Goal: Task Accomplishment & Management: Manage account settings

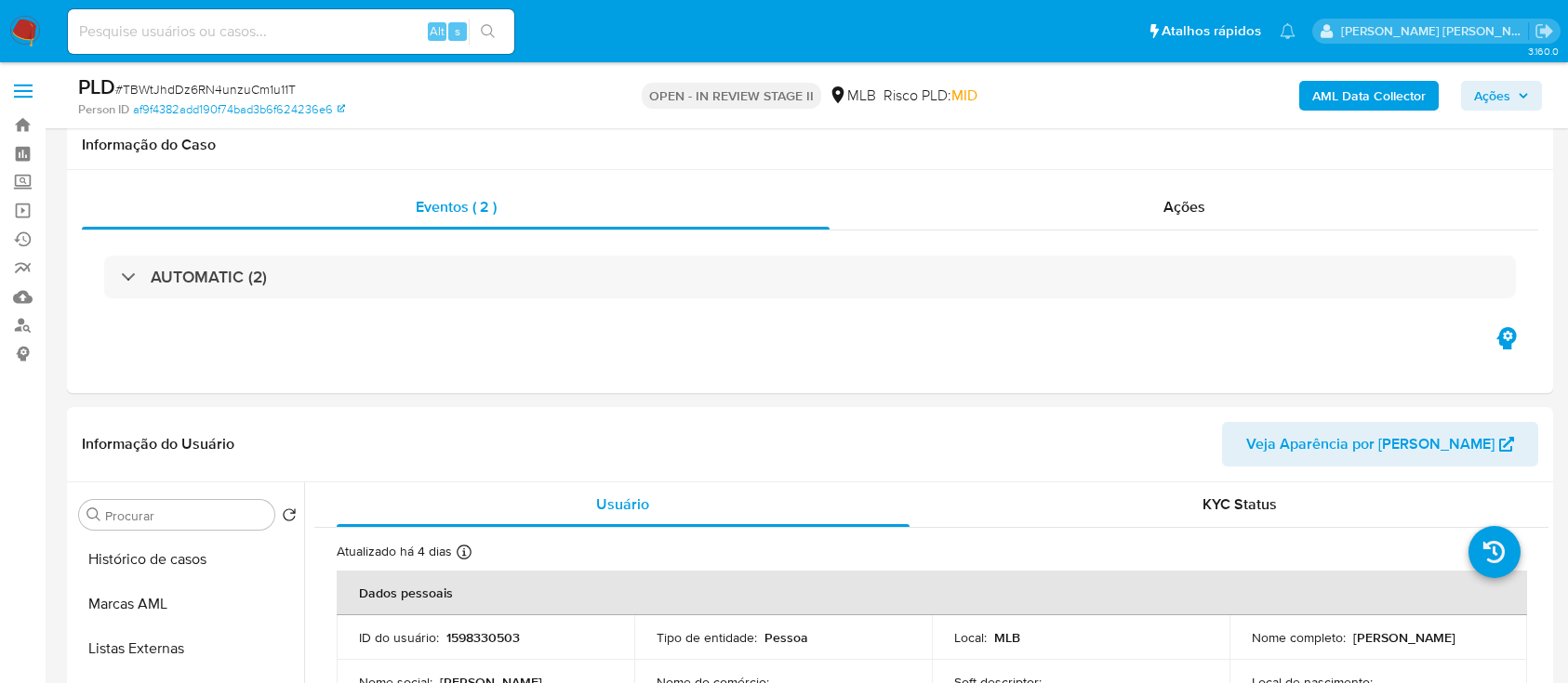
select select "10"
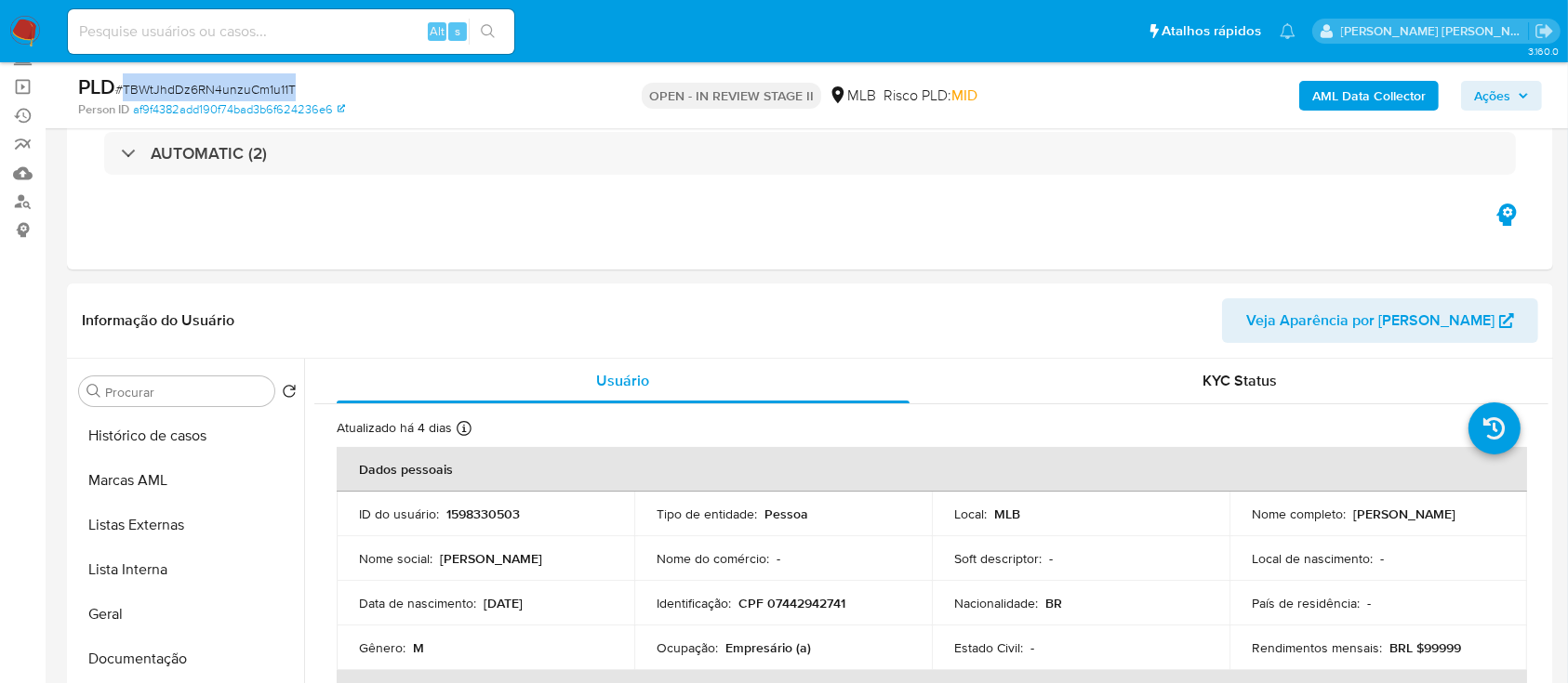
click at [1486, 98] on span "Ações" at bounding box center [1492, 95] width 37 height 30
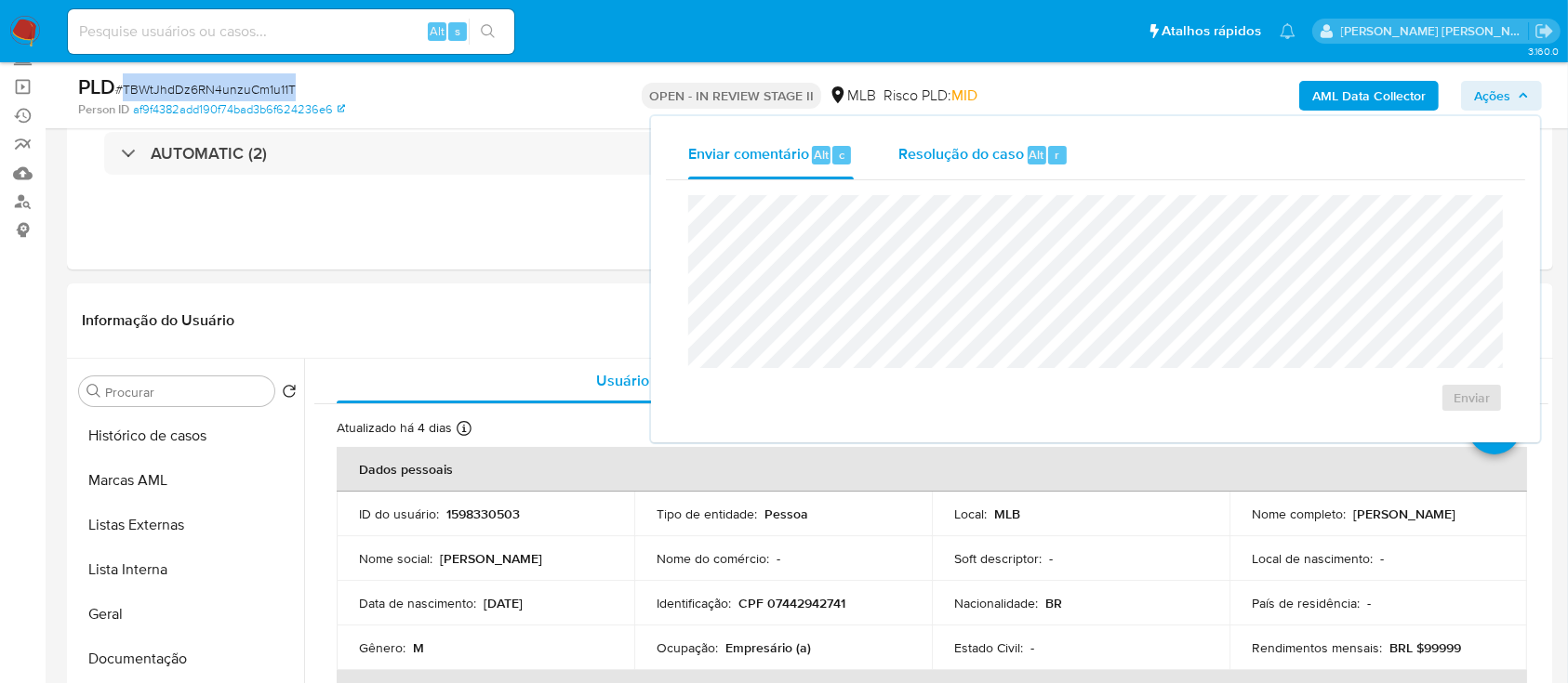
click at [914, 152] on span "Resolução do caso" at bounding box center [961, 154] width 125 height 22
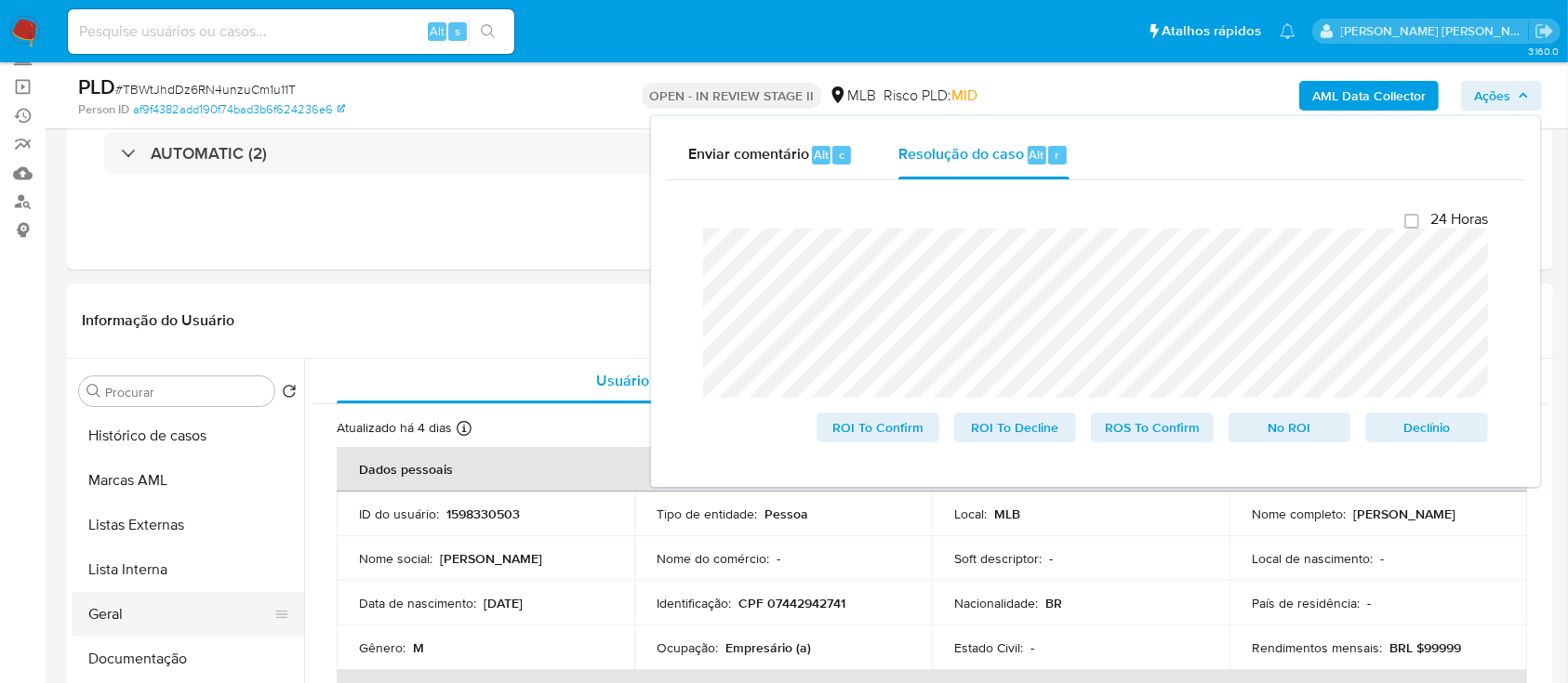
click at [135, 616] on button "Geral" at bounding box center [180, 615] width 217 height 45
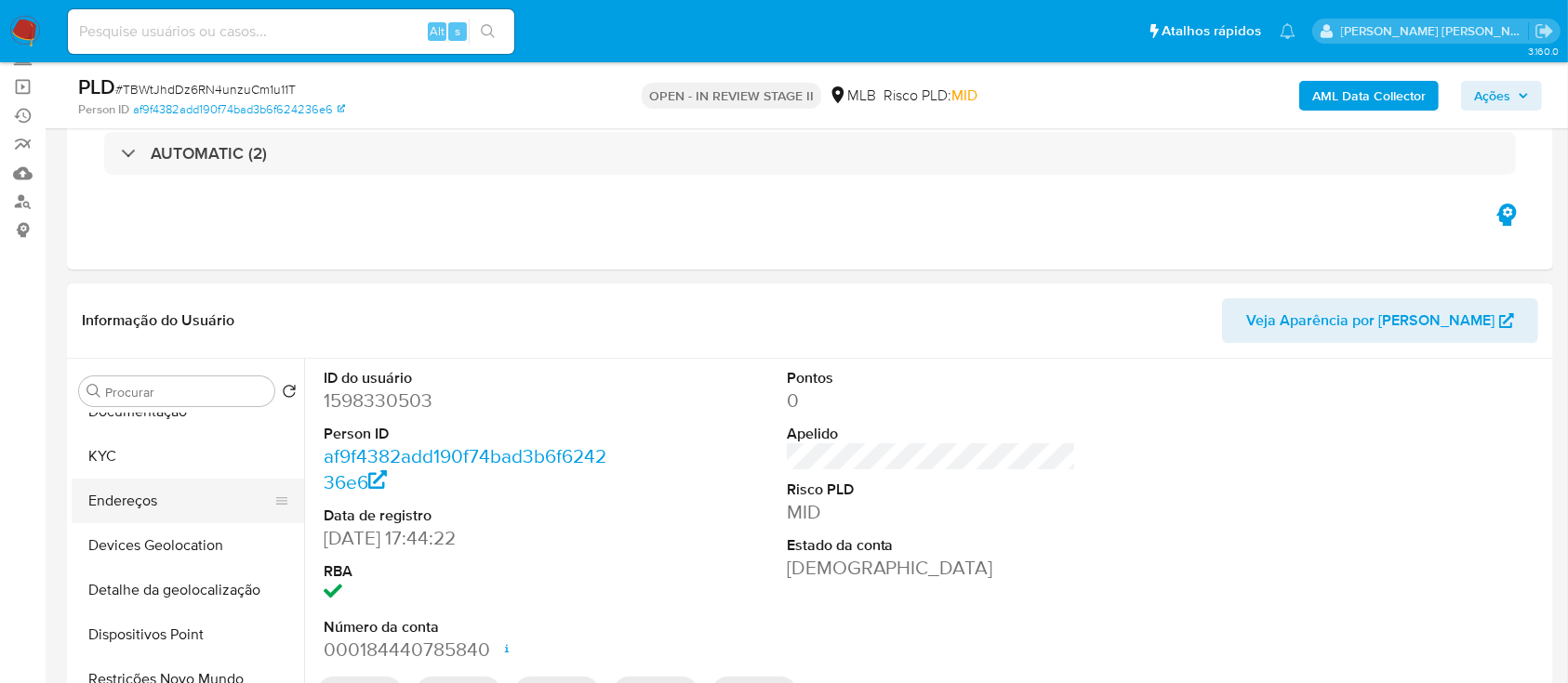
scroll to position [372, 0]
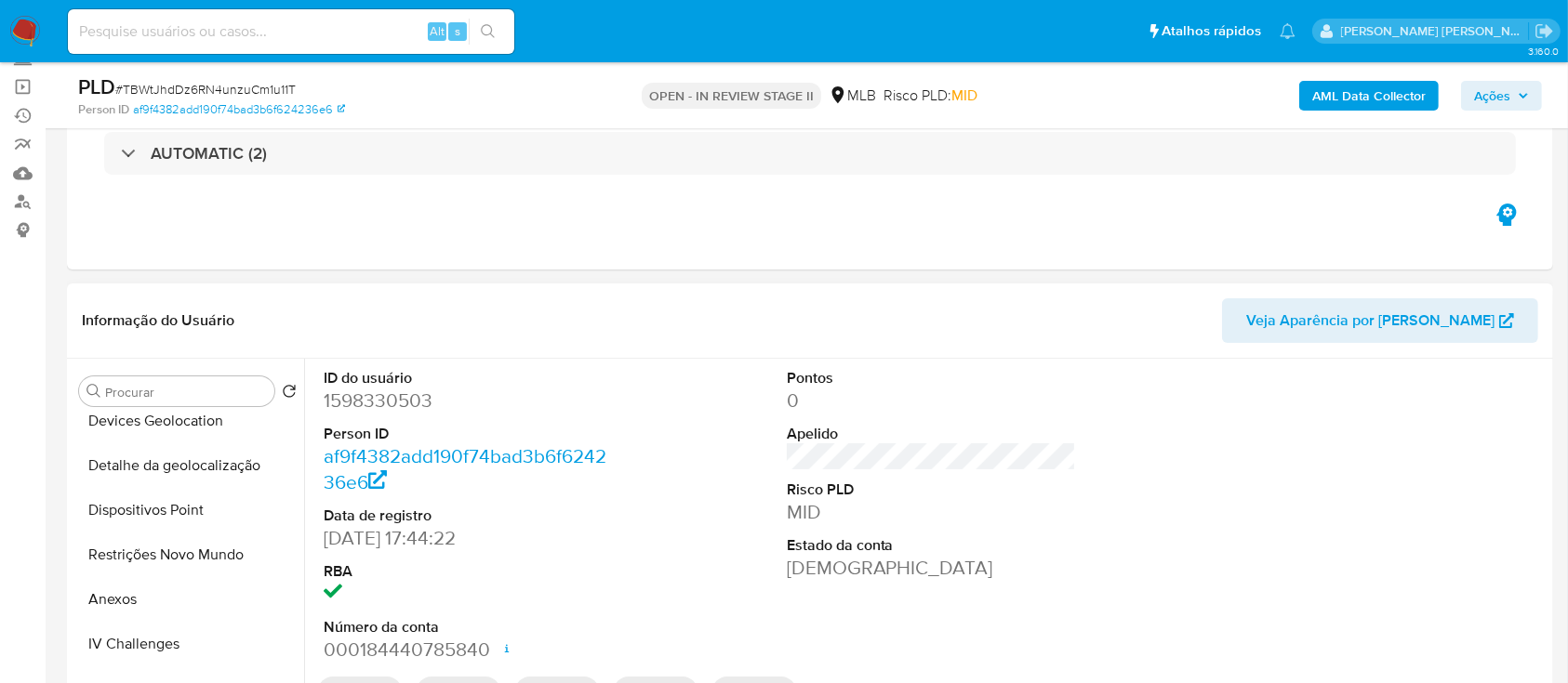
click at [148, 608] on button "Anexos" at bounding box center [188, 600] width 232 height 45
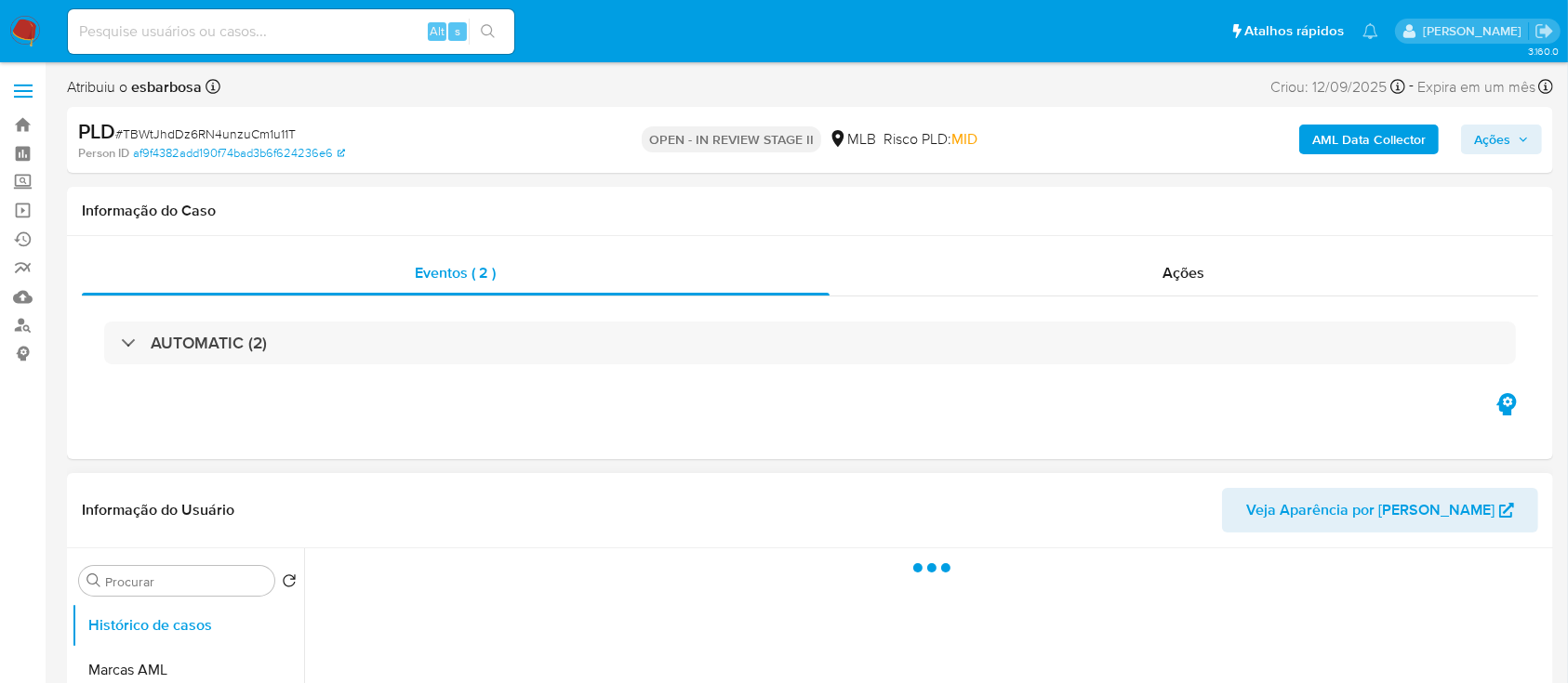
select select "10"
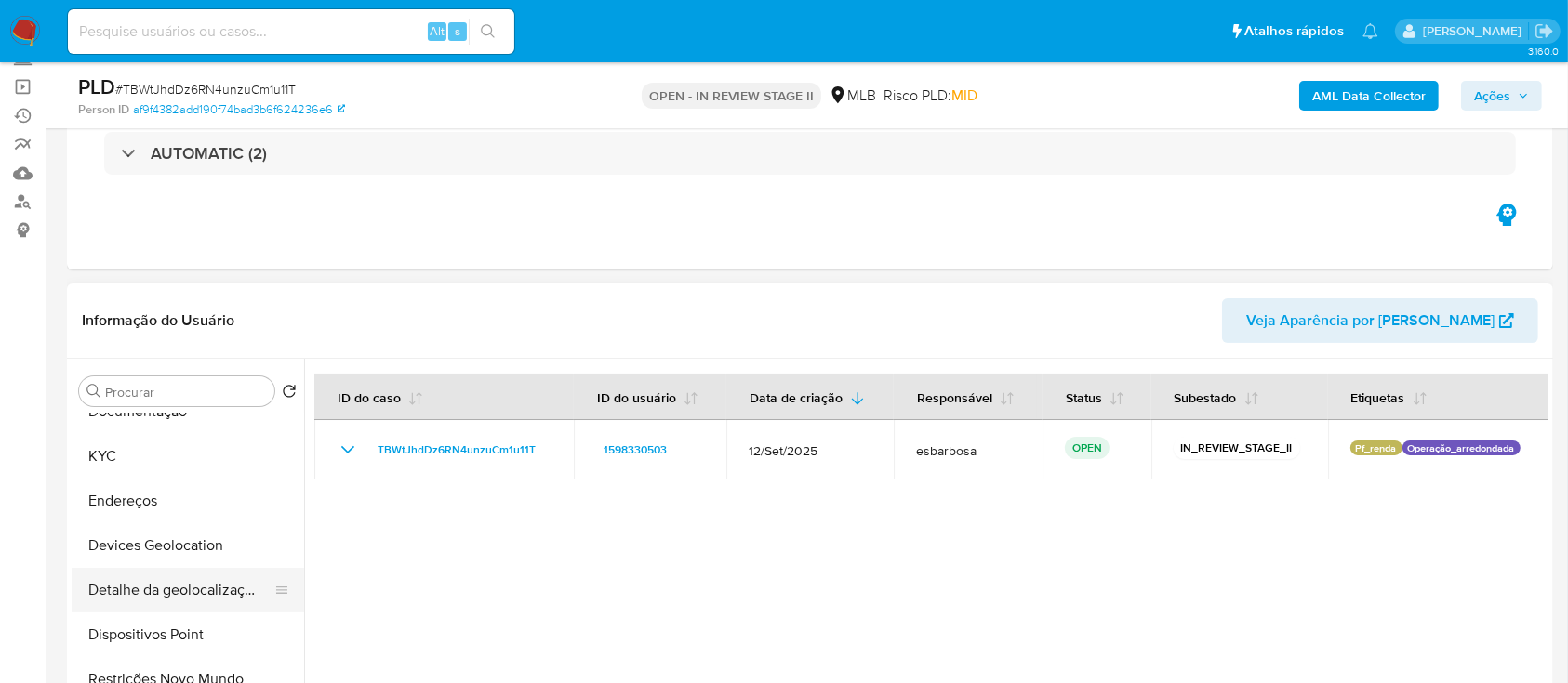
scroll to position [372, 0]
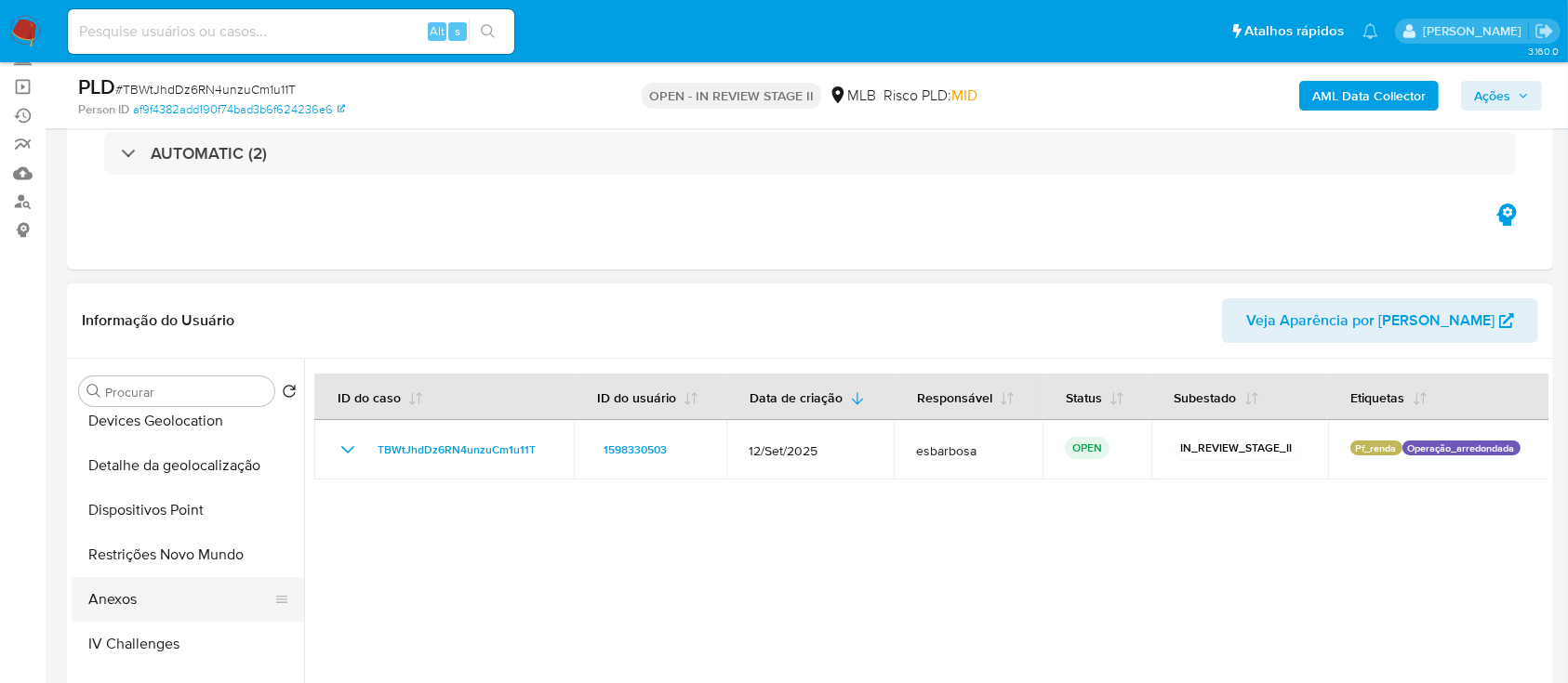
click at [143, 604] on button "Anexos" at bounding box center [180, 600] width 217 height 45
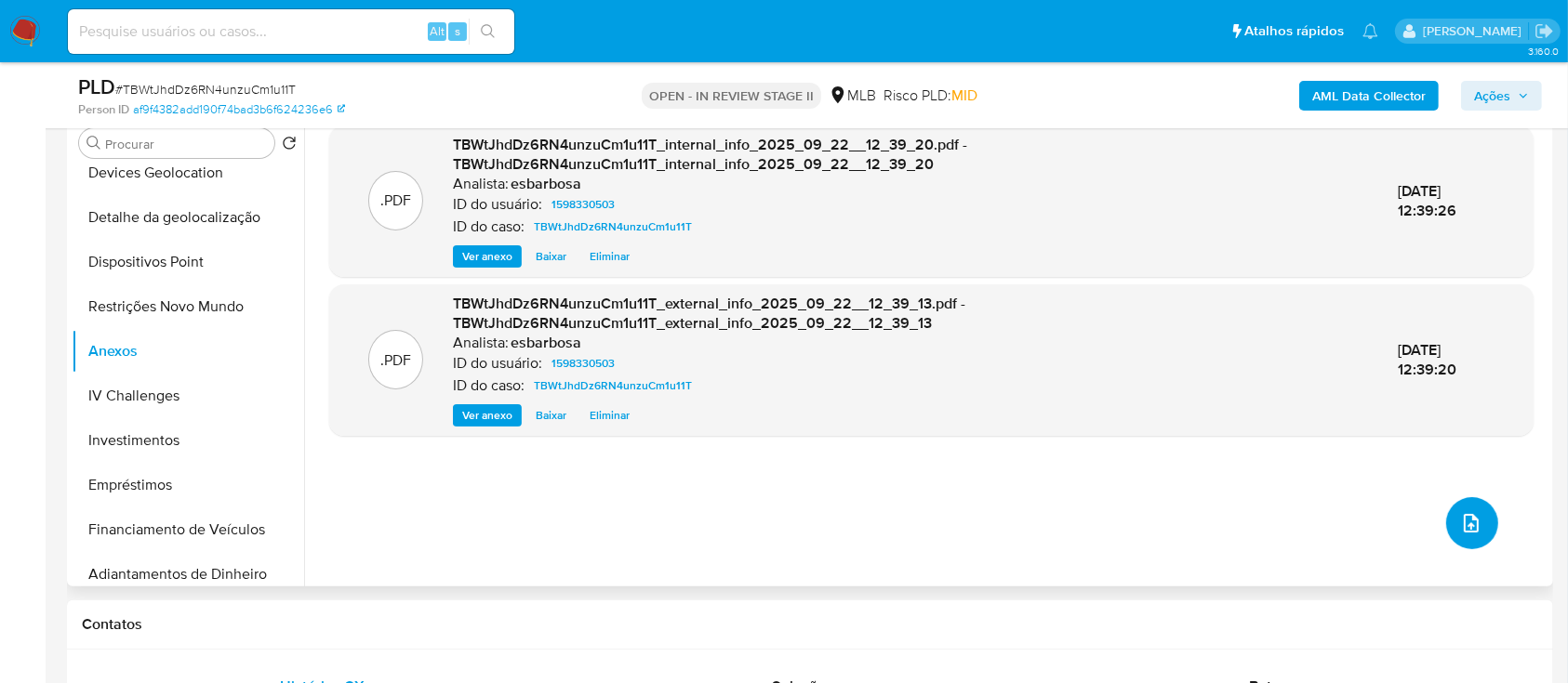
click at [1479, 516] on button "upload-file" at bounding box center [1472, 523] width 52 height 52
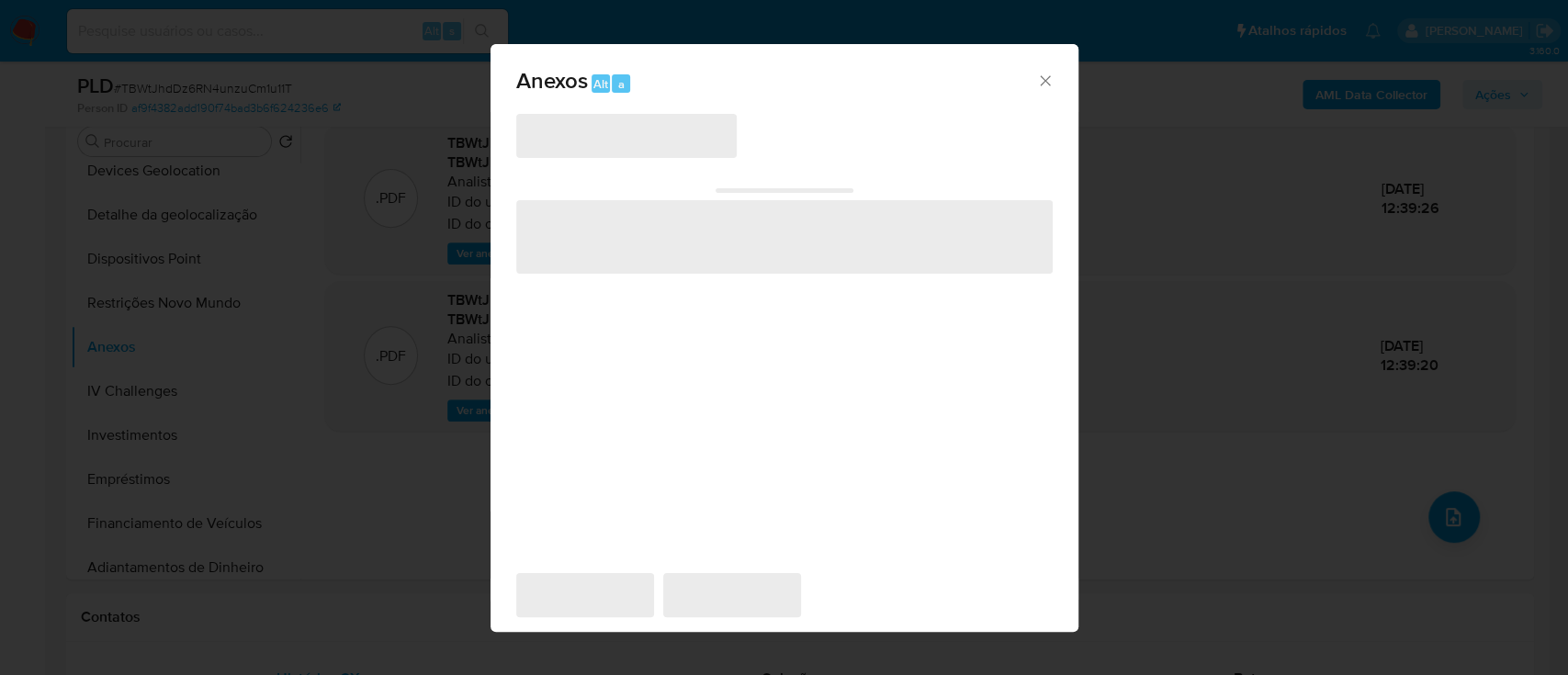
click at [686, 146] on span "‌" at bounding box center [626, 135] width 221 height 44
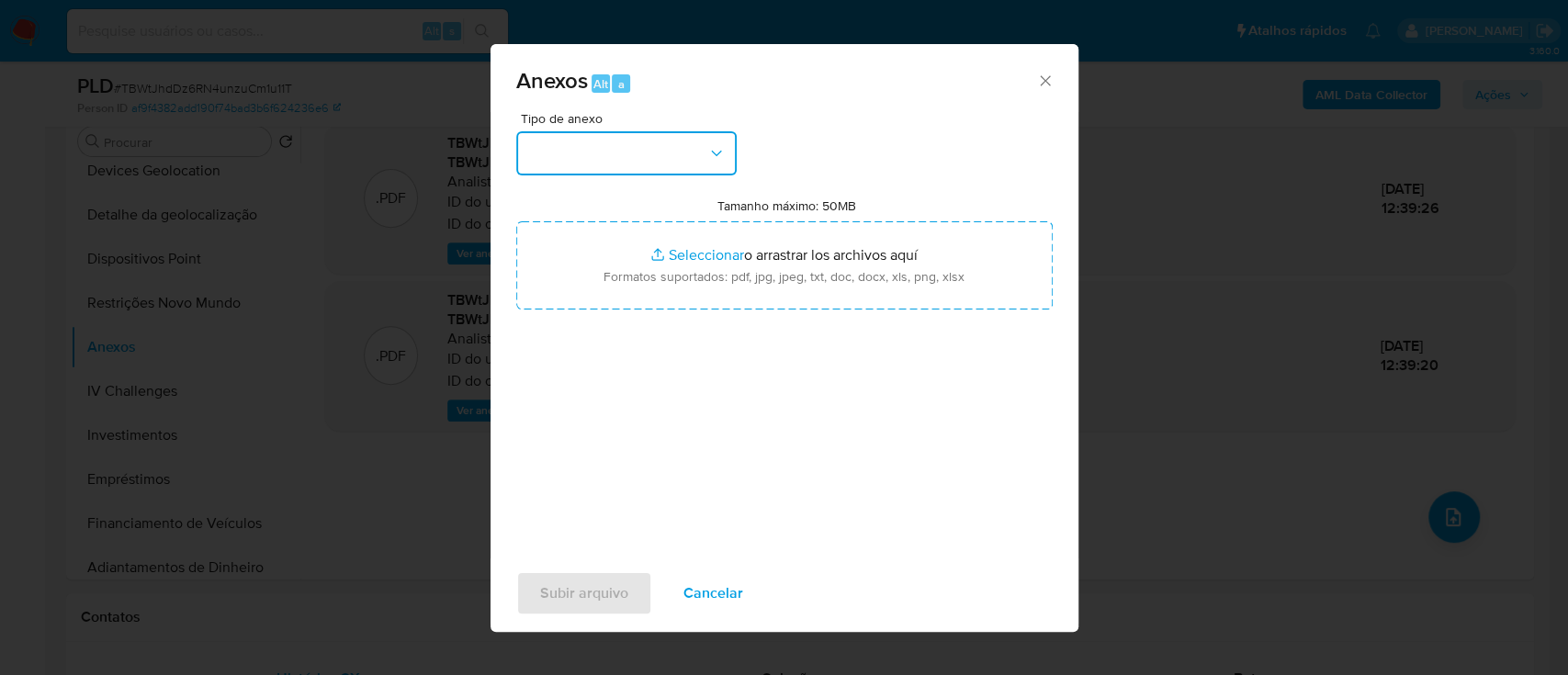
click at [661, 160] on button "button" at bounding box center [626, 153] width 221 height 44
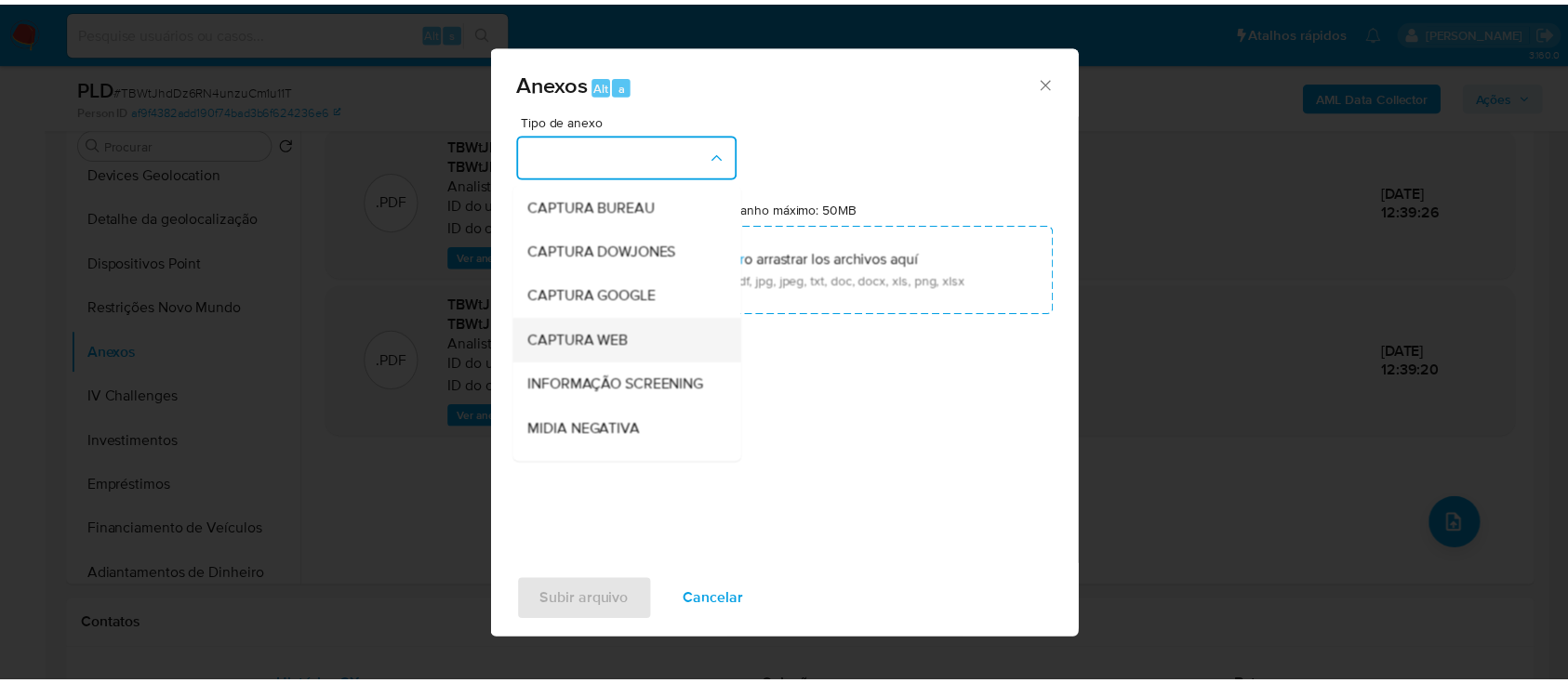
scroll to position [285, 0]
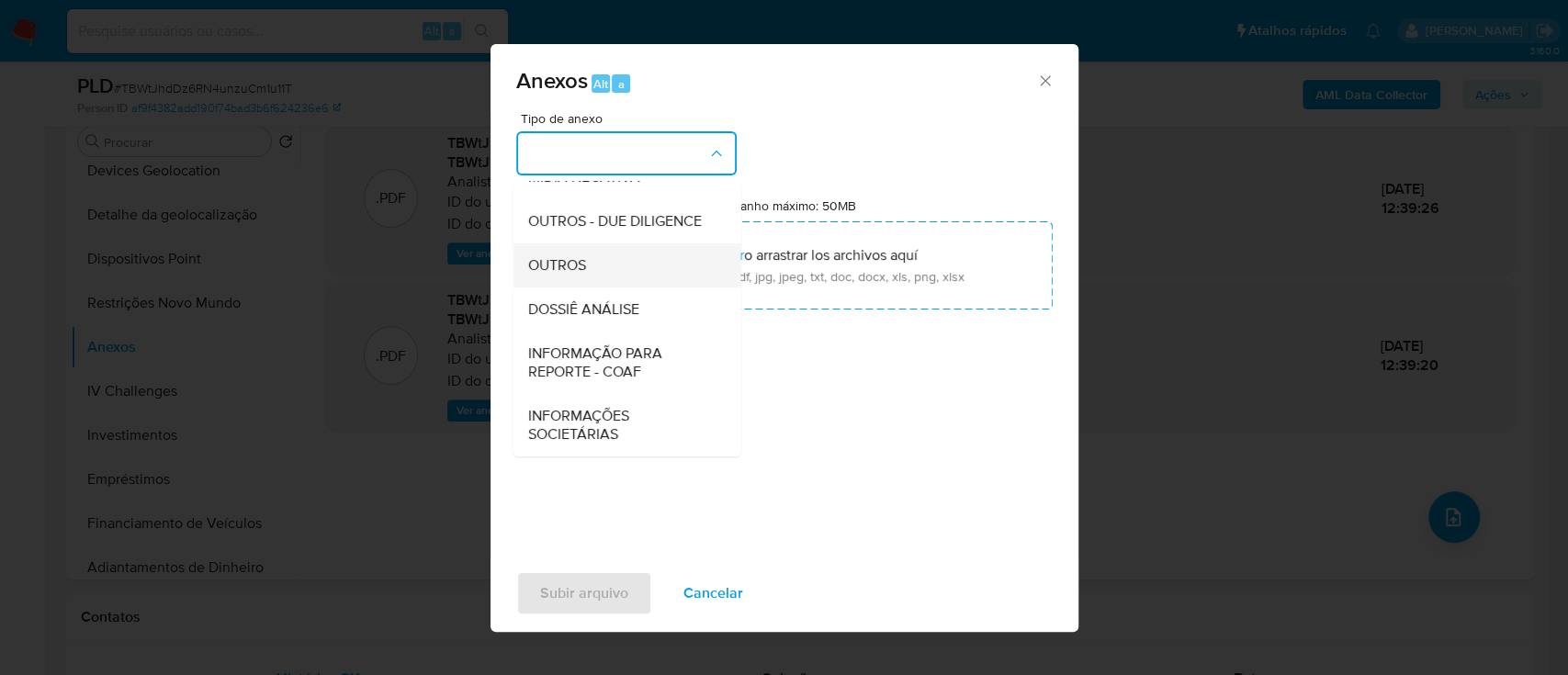
click at [573, 264] on span "OUTROS" at bounding box center [556, 265] width 58 height 19
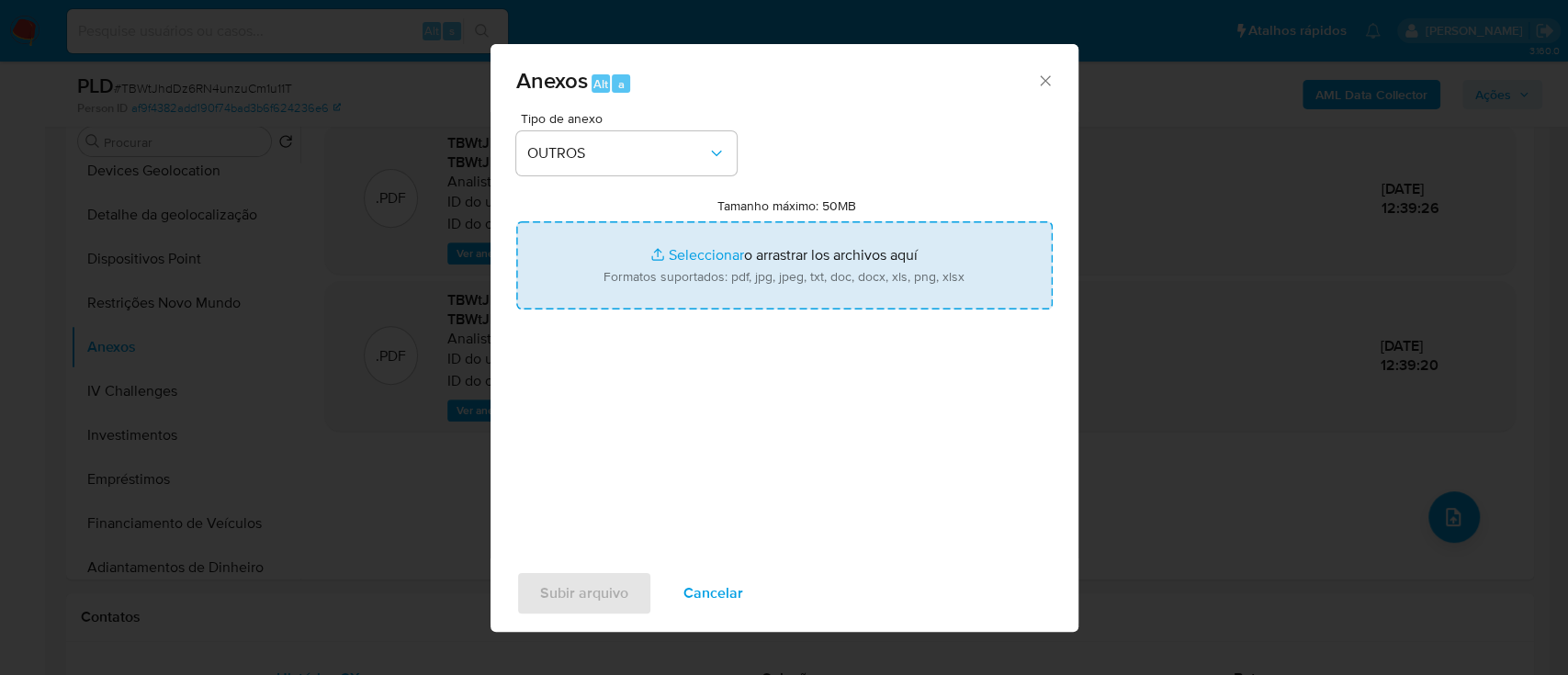
click at [715, 254] on input "Tamanho máximo: 50MB Seleccionar archivos" at bounding box center [784, 266] width 536 height 88
type input "C:\fakepath\Mulan 1598330503_2025_09_19_06_29_25.xlsx"
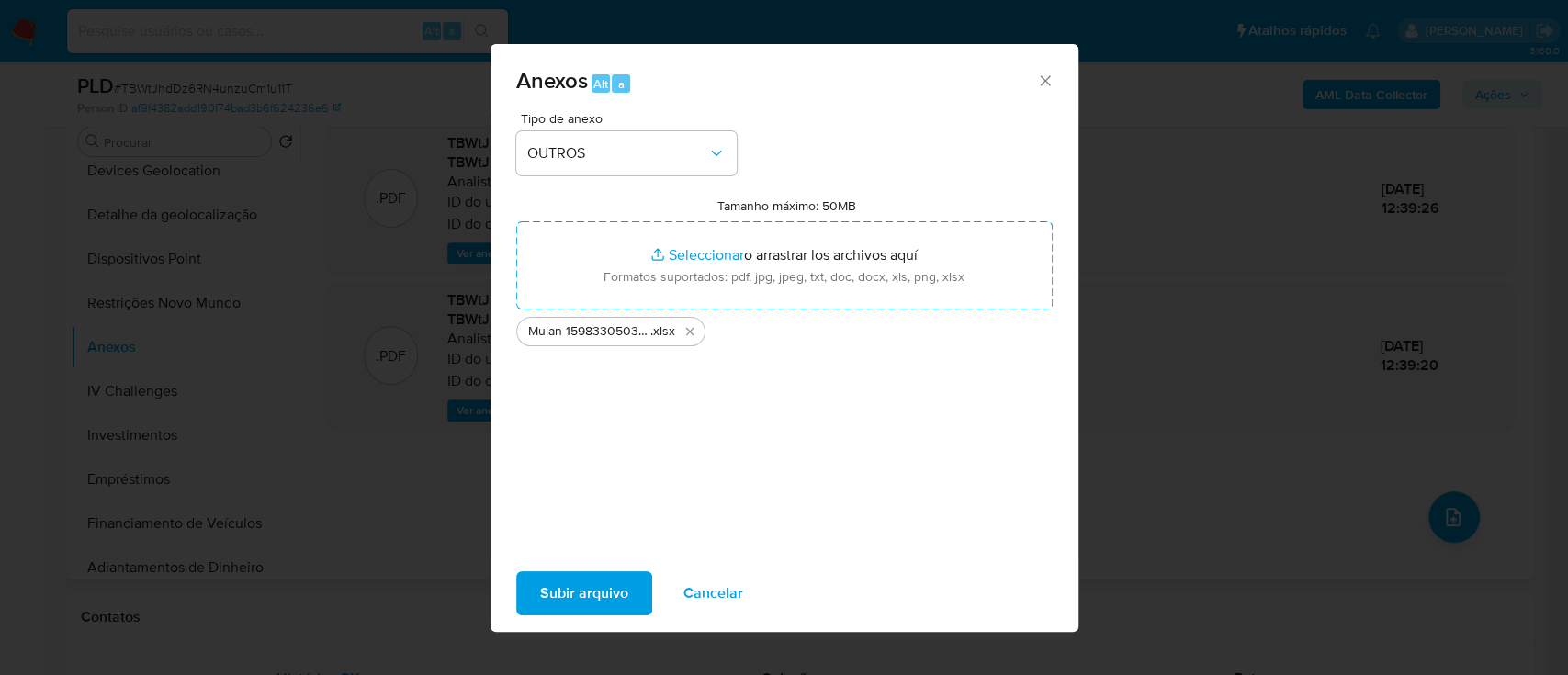
click at [596, 598] on span "Subir arquivo" at bounding box center [584, 593] width 88 height 40
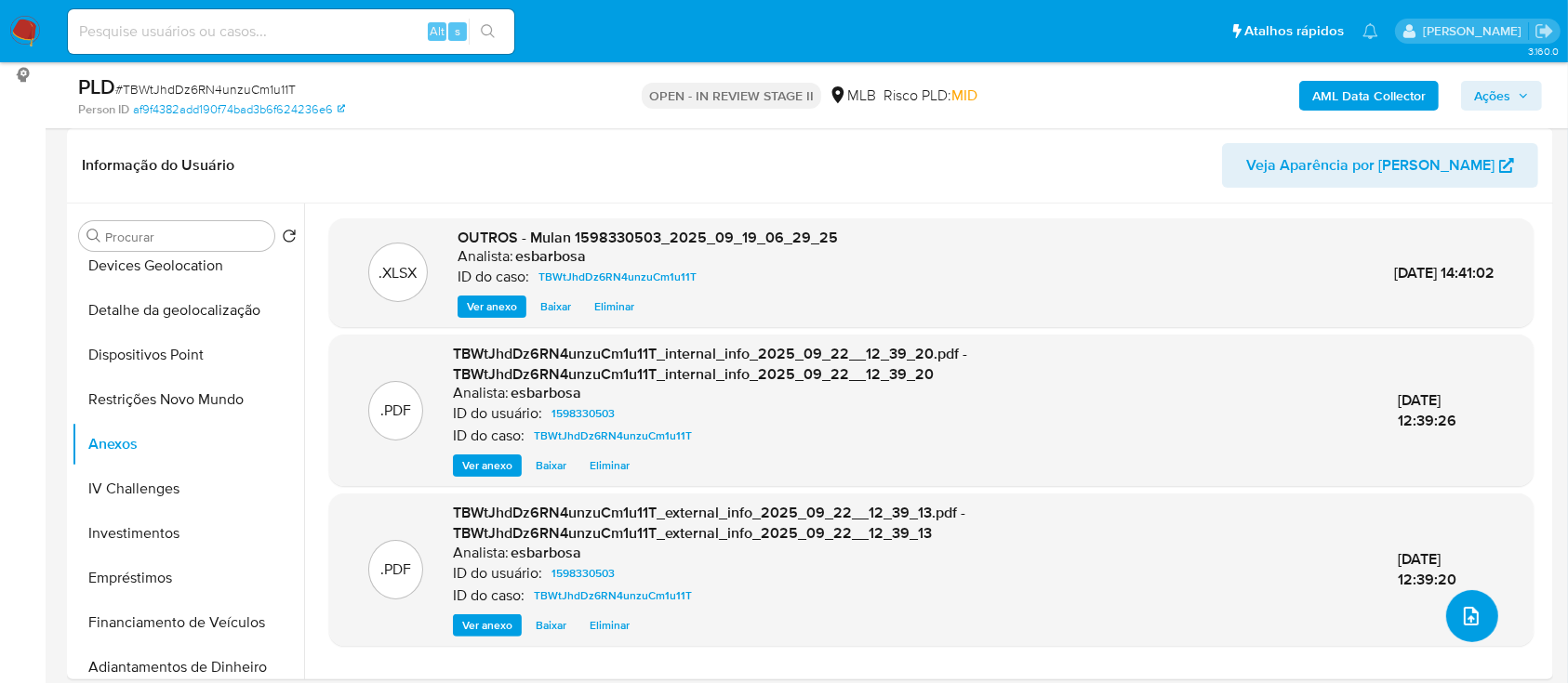
scroll to position [124, 0]
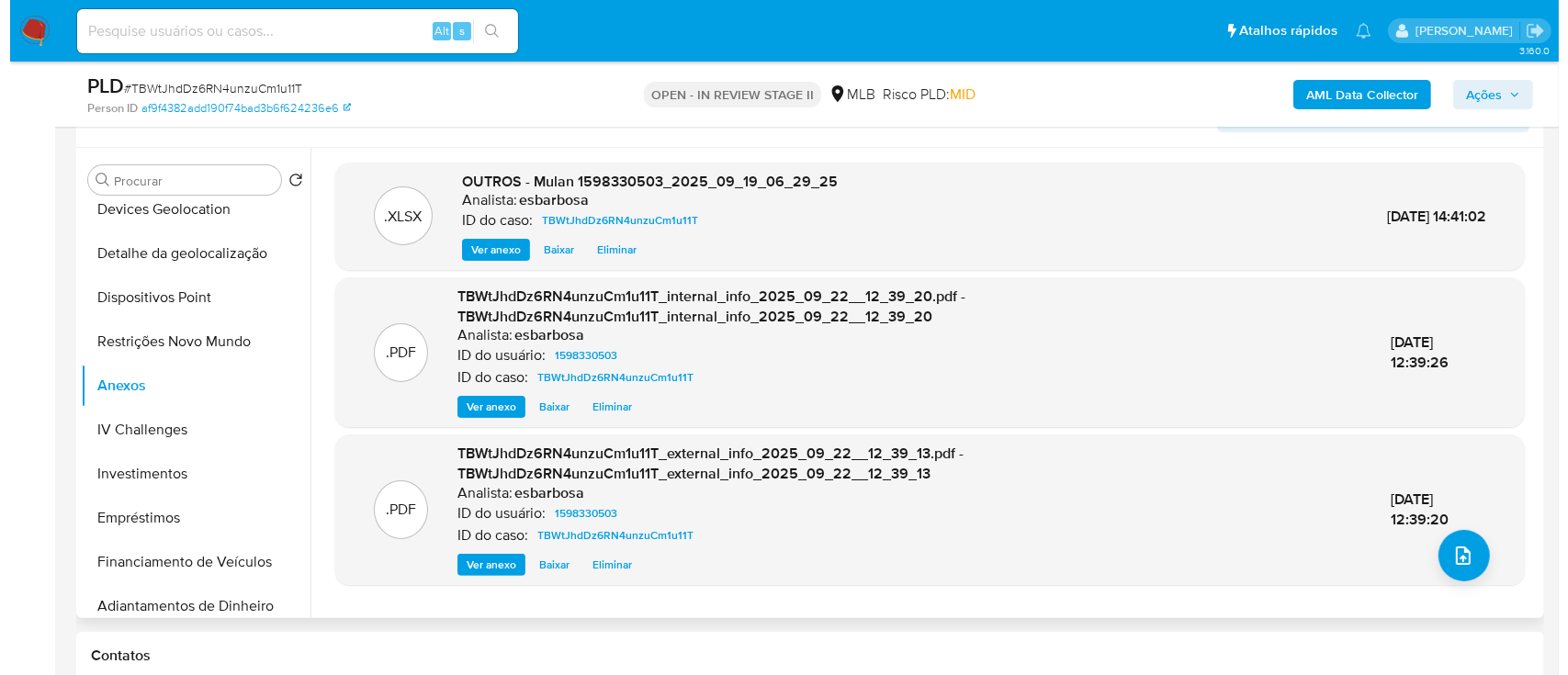
scroll to position [368, 0]
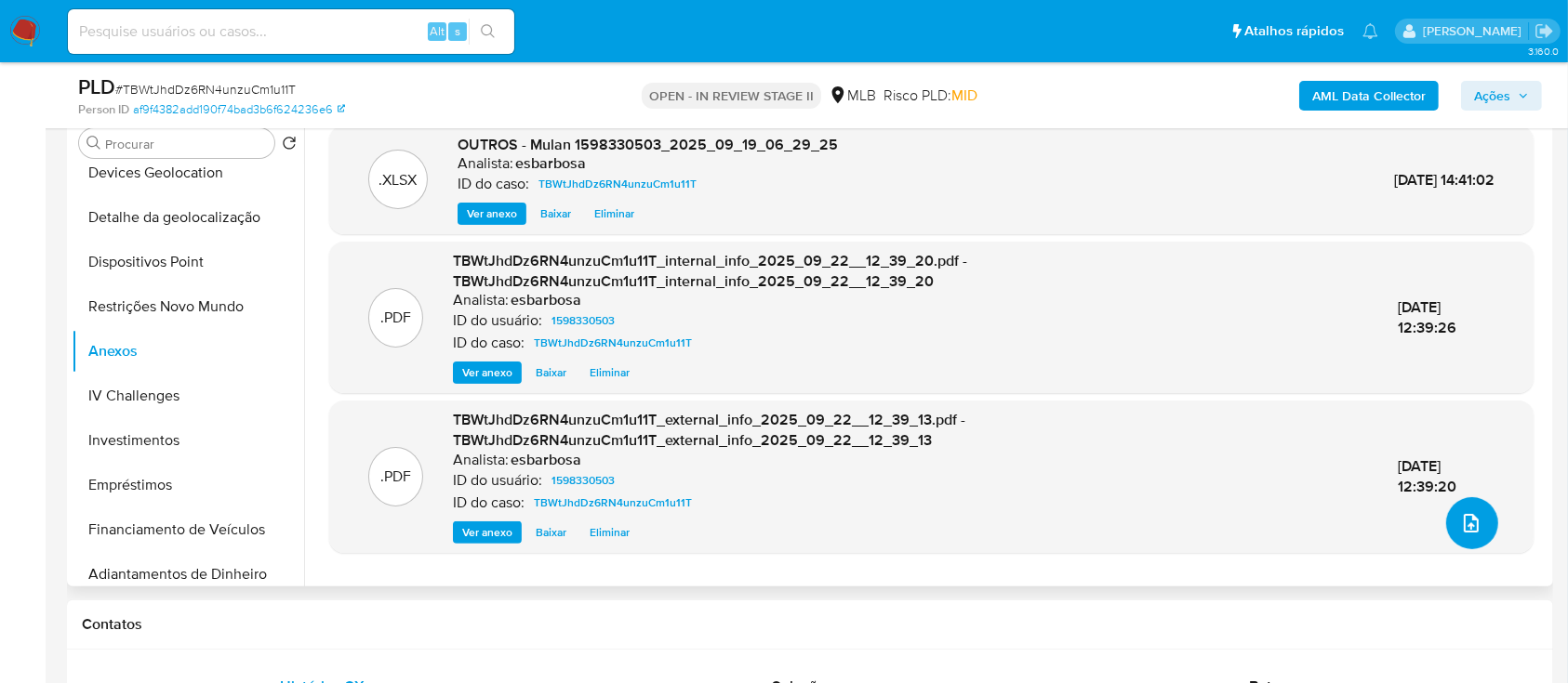
click at [1462, 518] on icon "upload-file" at bounding box center [1471, 523] width 22 height 22
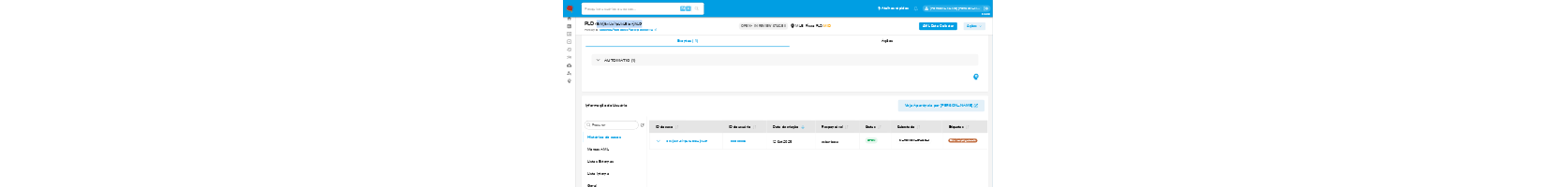
scroll to position [249, 0]
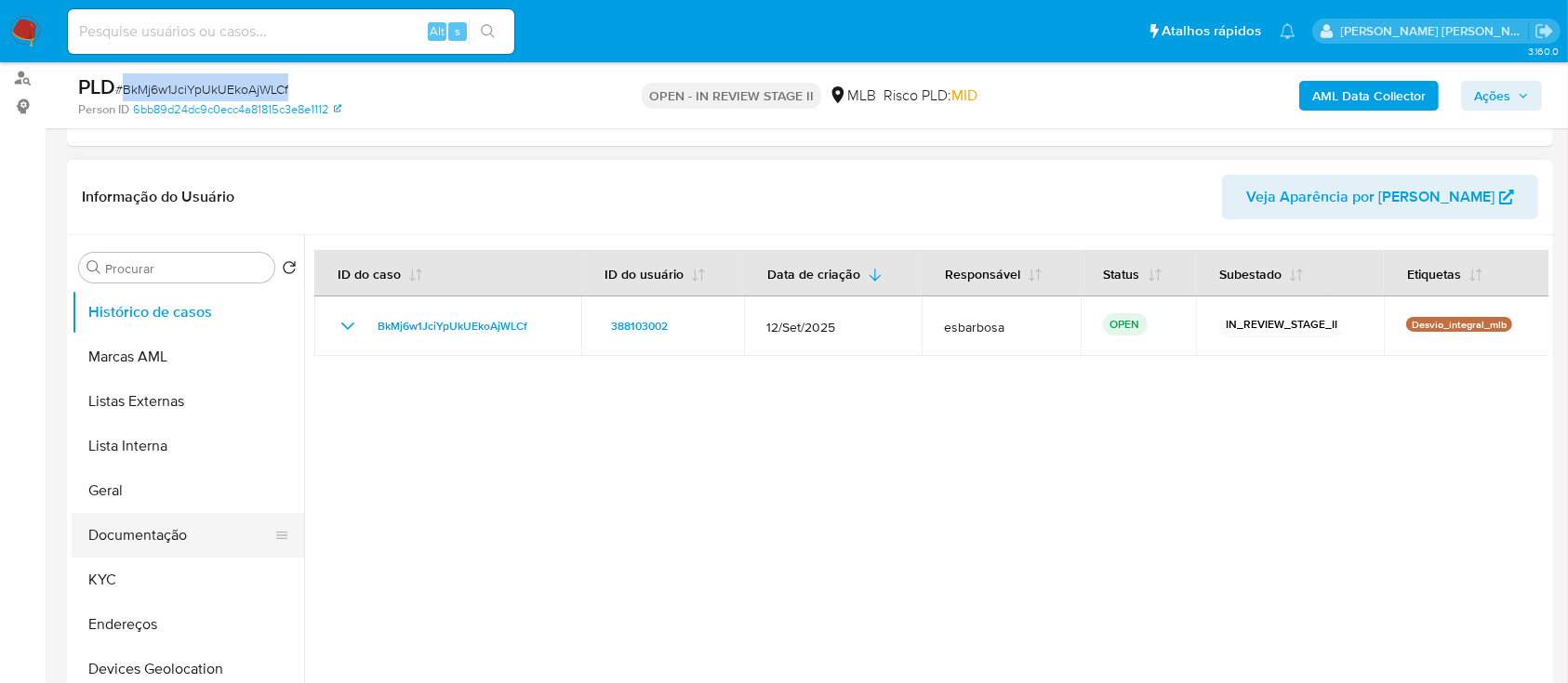
click at [126, 545] on button "Documentação" at bounding box center [180, 535] width 217 height 45
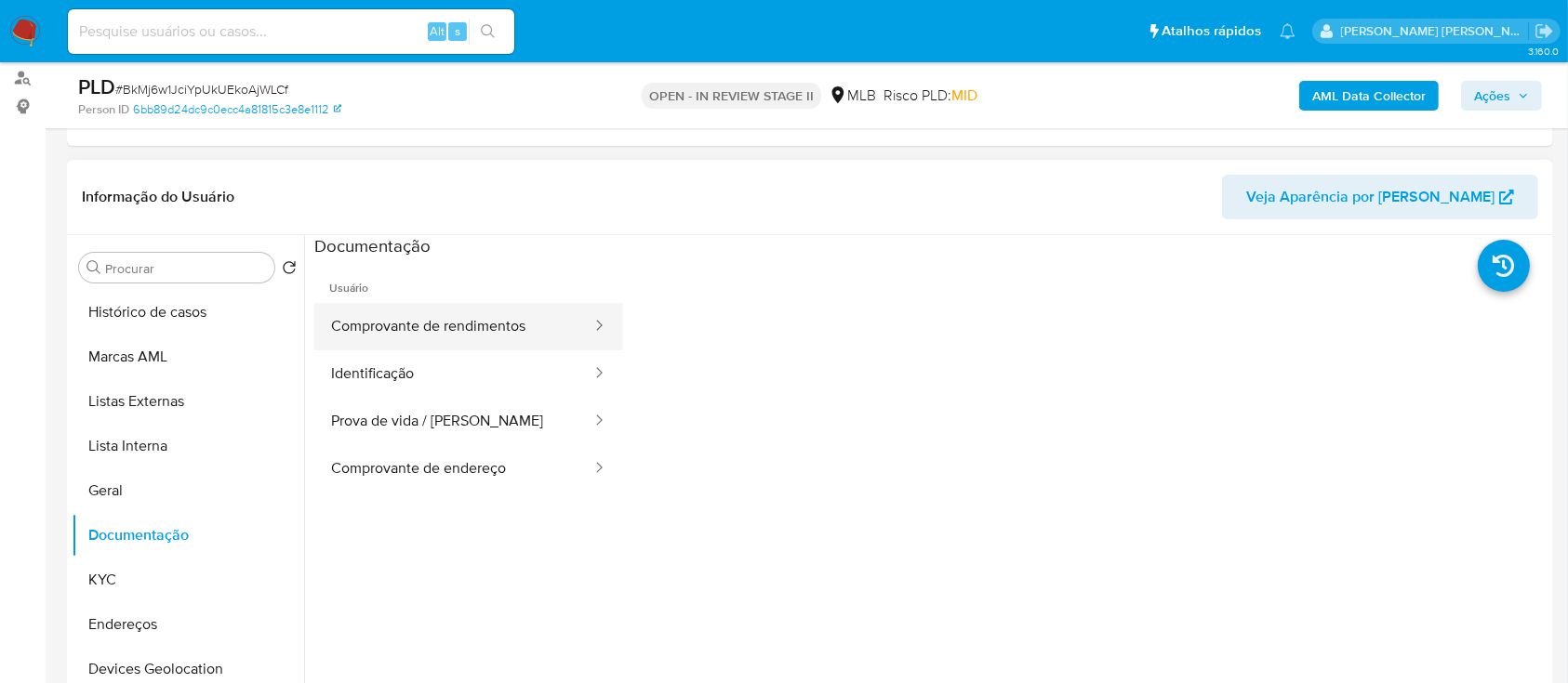
click at [578, 318] on div at bounding box center [593, 327] width 30 height 22
click at [414, 316] on button "Comprovante de rendimentos" at bounding box center [454, 327] width 279 height 48
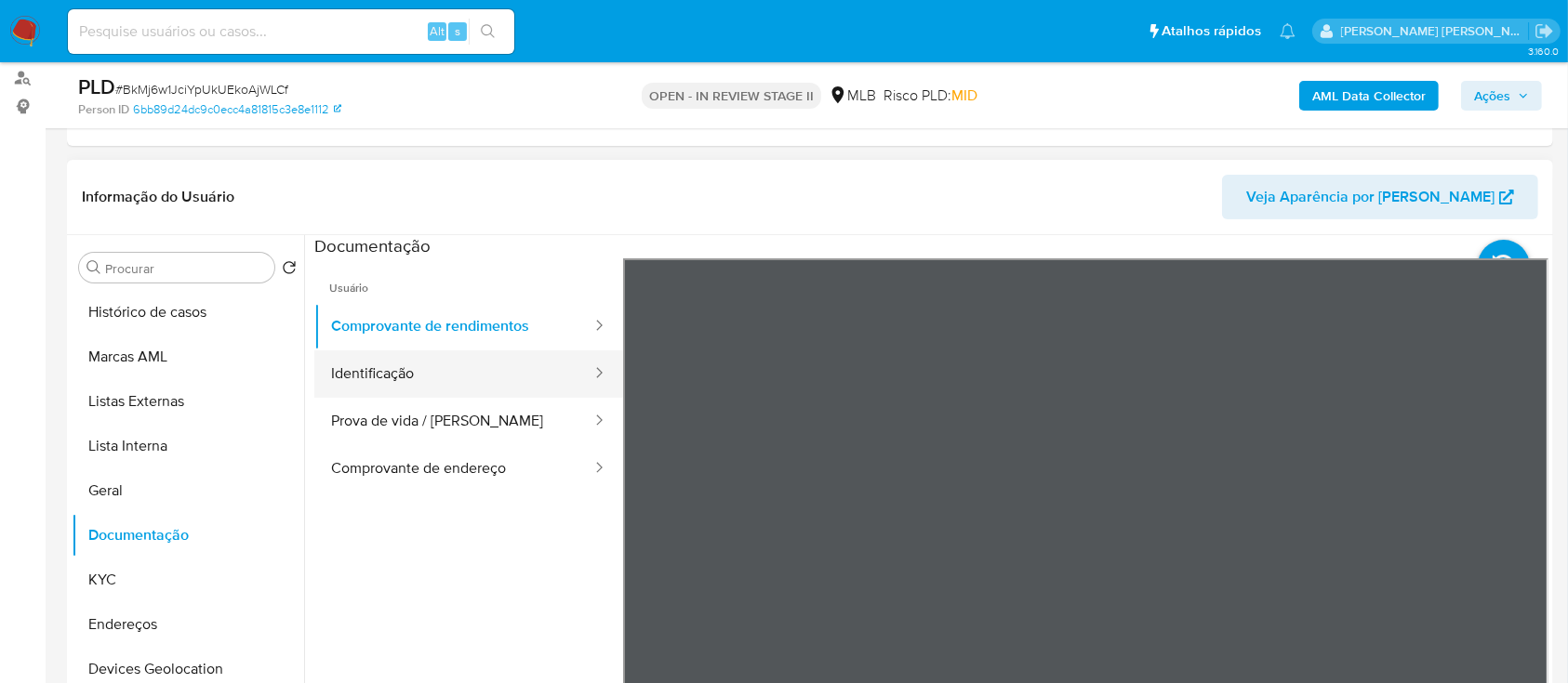
click at [387, 371] on button "Identificação" at bounding box center [454, 374] width 279 height 48
click at [389, 365] on button "Identificação" at bounding box center [454, 374] width 279 height 48
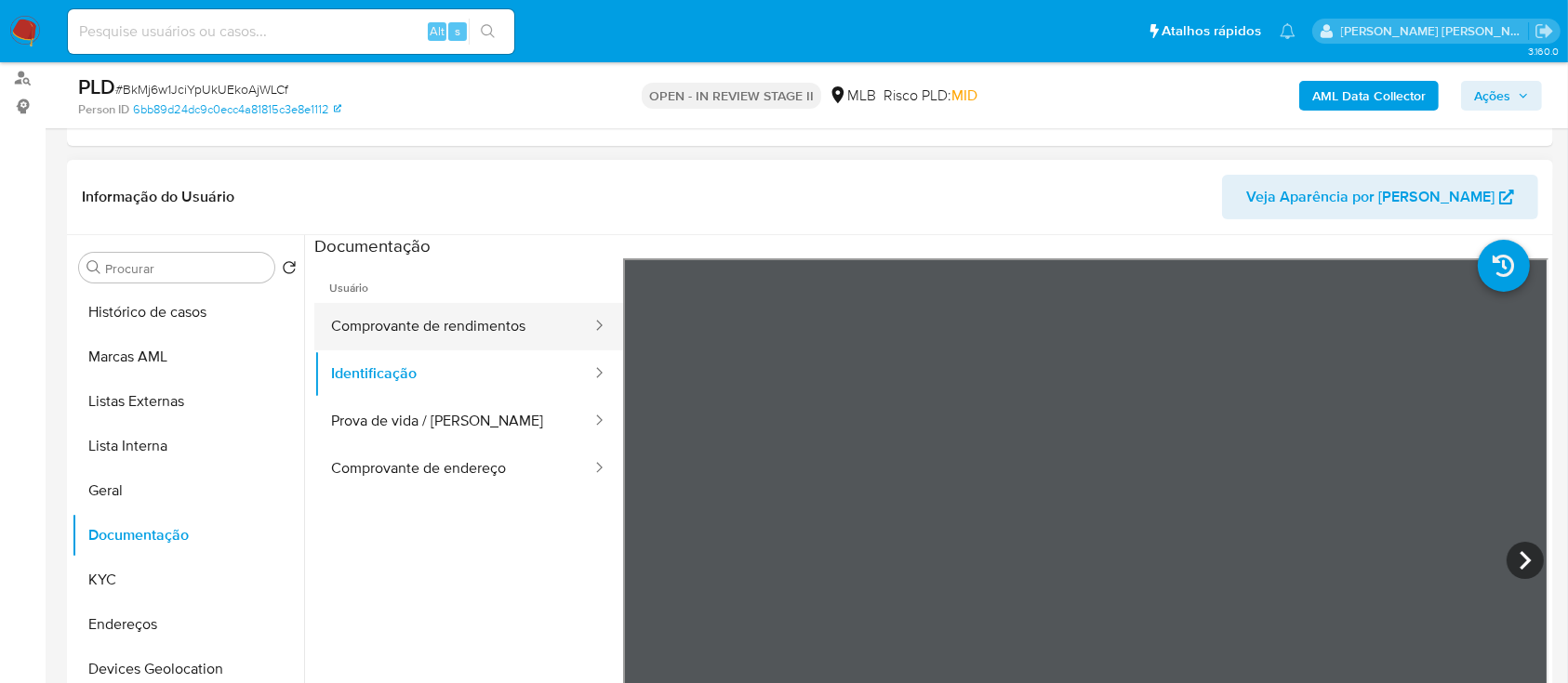
click at [528, 320] on button "Comprovante de rendimentos" at bounding box center [454, 327] width 279 height 48
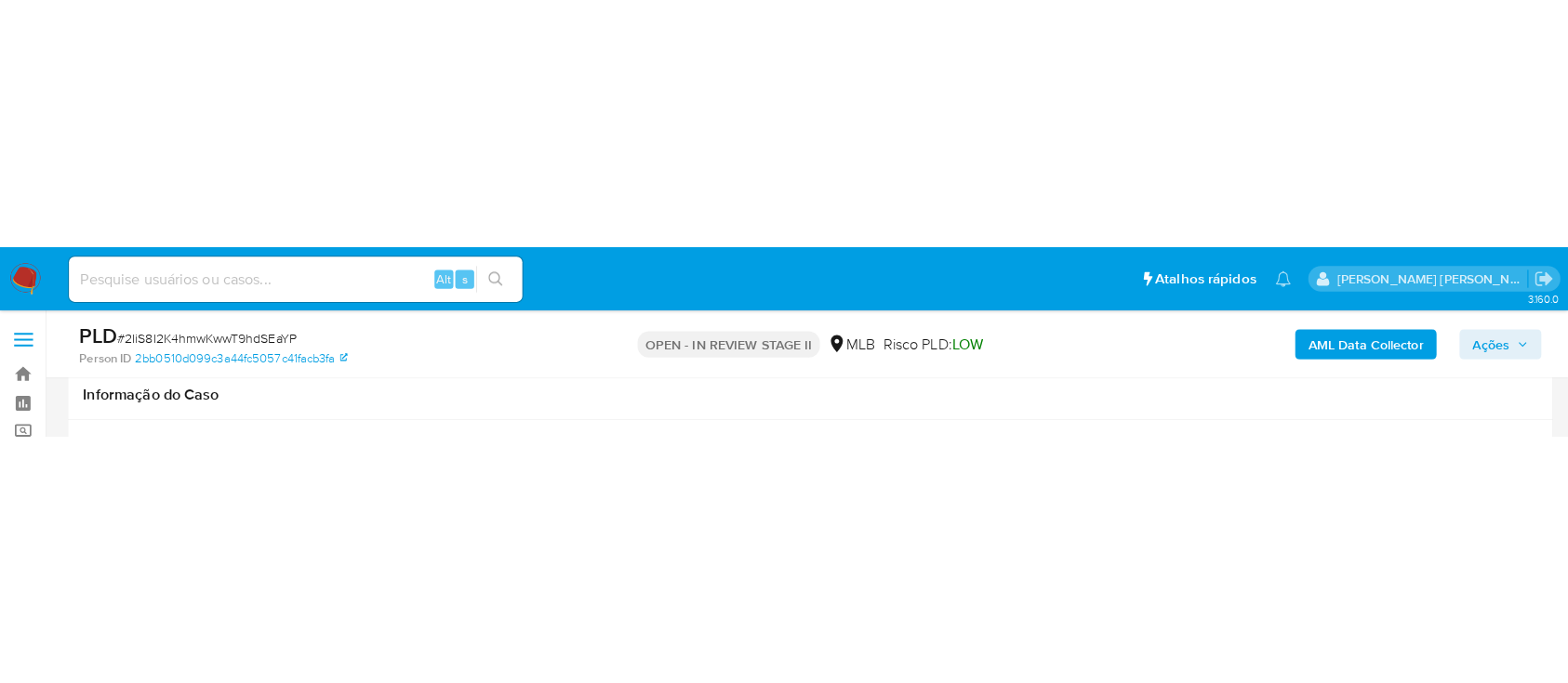
scroll to position [1363, 0]
